Goal: Task Accomplishment & Management: Complete application form

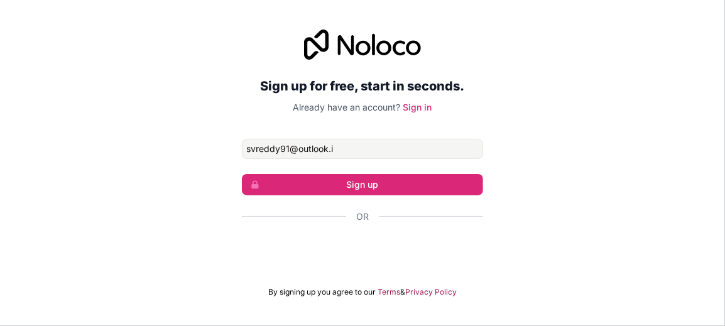
type input "[EMAIL_ADDRESS][DOMAIN_NAME]"
click button "Sign up" at bounding box center [362, 184] width 241 height 21
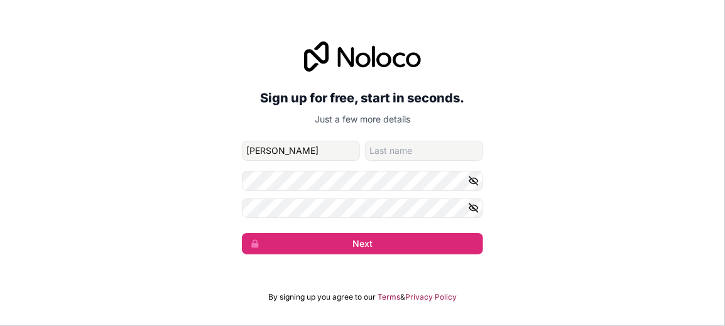
type input "[PERSON_NAME]"
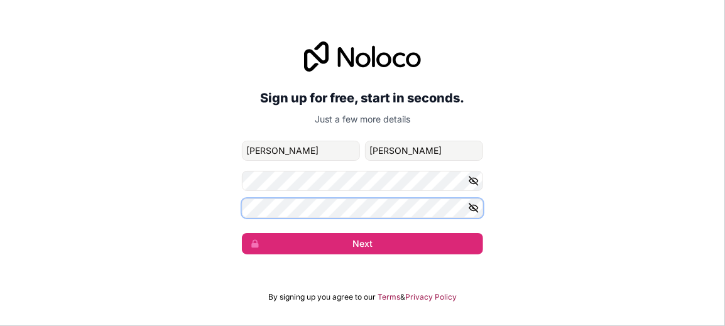
click at [242, 233] on button "Next" at bounding box center [362, 243] width 241 height 21
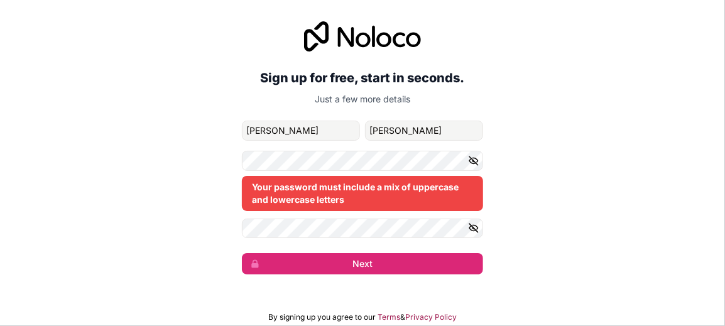
click at [479, 160] on icon "button" at bounding box center [473, 160] width 11 height 11
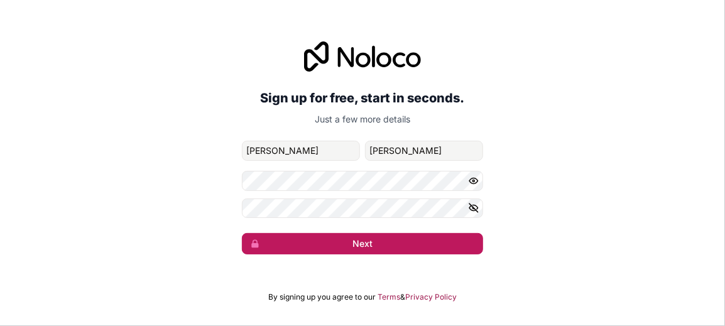
click at [285, 241] on button "Next" at bounding box center [362, 243] width 241 height 21
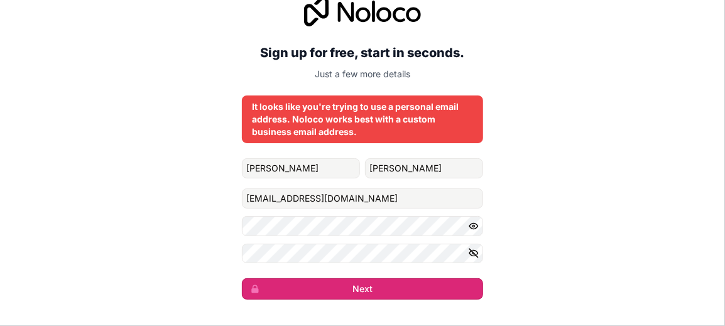
drag, startPoint x: 285, startPoint y: 241, endPoint x: 276, endPoint y: -46, distance: 287.2
click at [276, 0] on html "Sign up for free, start in seconds. Just a few more details It looks like you'r…" at bounding box center [362, 163] width 725 height 326
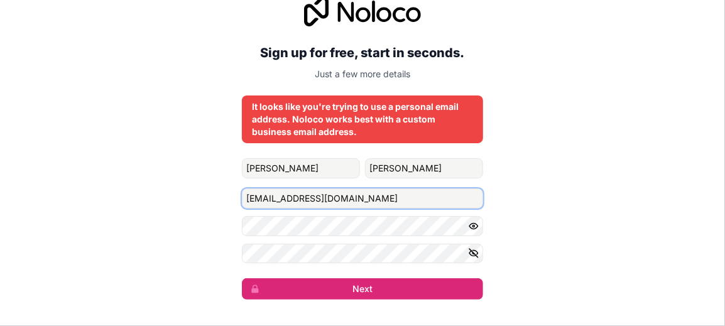
drag, startPoint x: 342, startPoint y: 197, endPoint x: 154, endPoint y: 175, distance: 189.1
click at [154, 175] on div "Sign up for free, start in seconds. Just a few more details It looks like you'r…" at bounding box center [362, 148] width 725 height 339
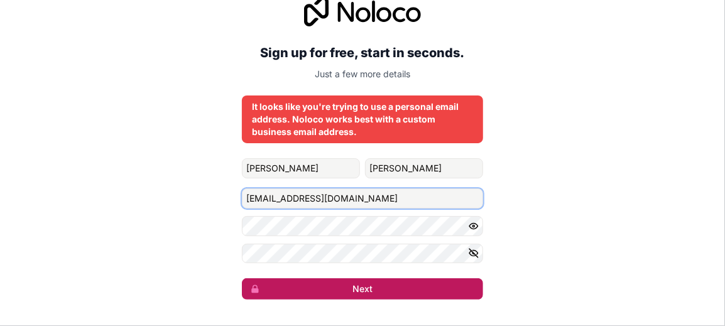
type input "[EMAIL_ADDRESS][DOMAIN_NAME]"
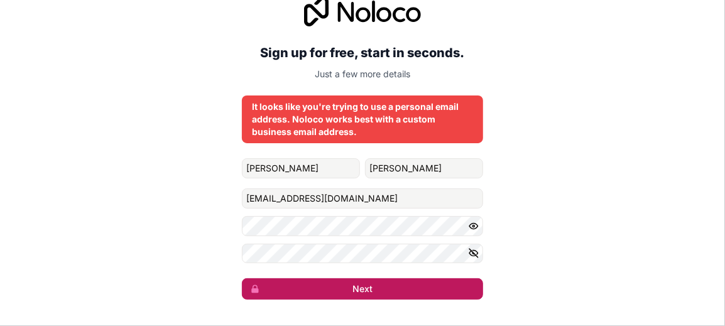
click at [351, 284] on button "Next" at bounding box center [362, 288] width 241 height 21
